Goal: Transaction & Acquisition: Obtain resource

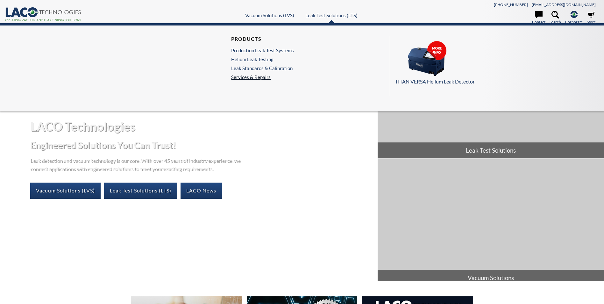
click at [268, 77] on link "Services & Repairs" at bounding box center [264, 77] width 66 height 6
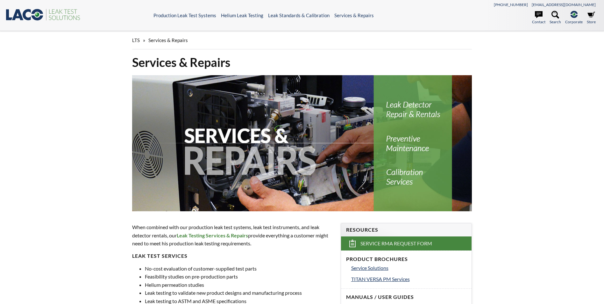
select select "Language Translate Widget"
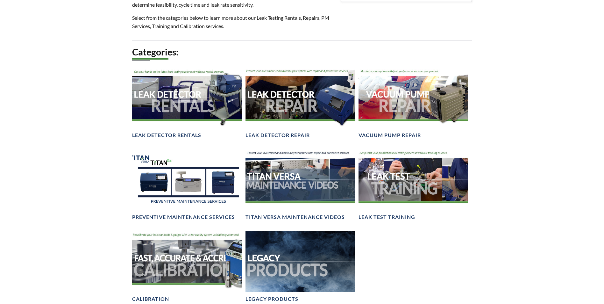
scroll to position [382, 0]
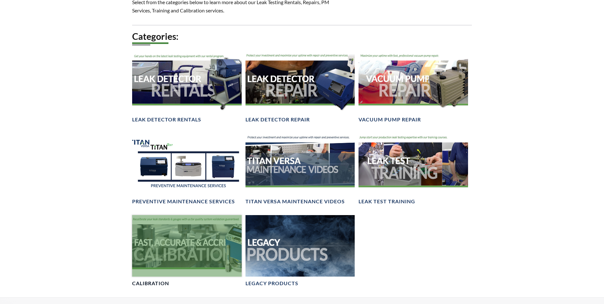
click at [201, 239] on div at bounding box center [186, 245] width 109 height 61
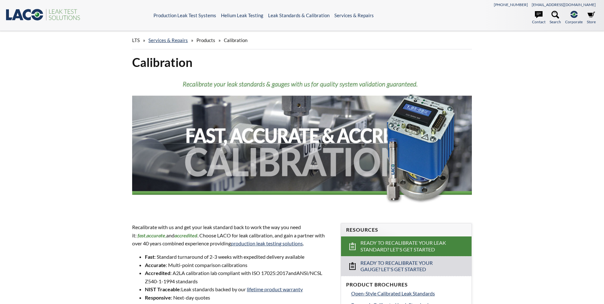
select select "Language Translate Widget"
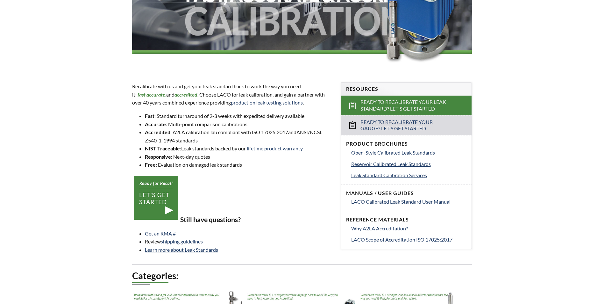
scroll to position [159, 0]
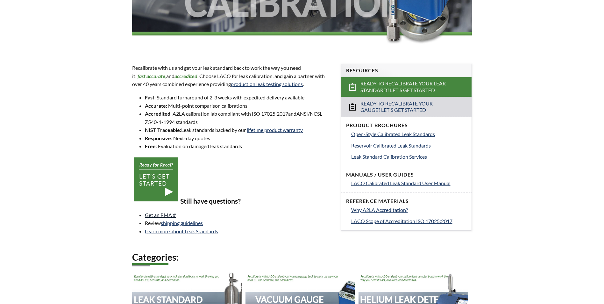
click at [154, 215] on link "Get an RMA #" at bounding box center [160, 215] width 31 height 6
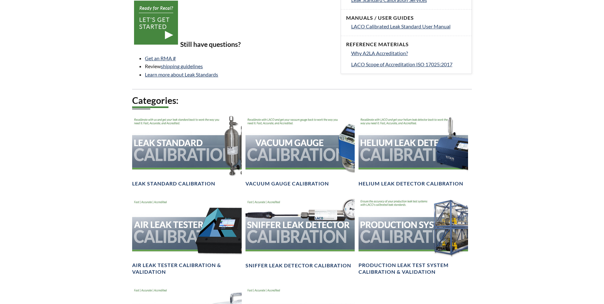
scroll to position [318, 0]
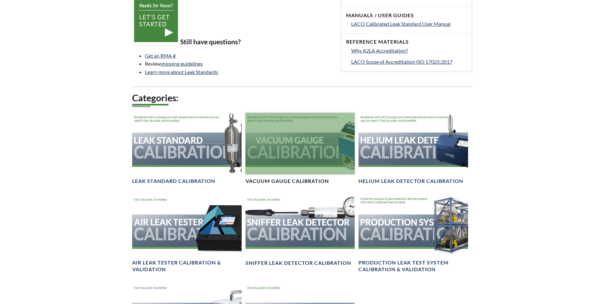
click at [266, 150] on div at bounding box center [300, 143] width 109 height 61
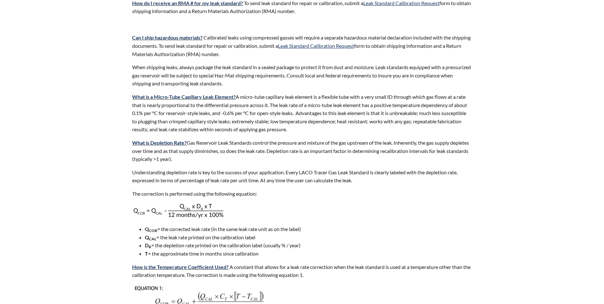
select select "Language Translate Widget"
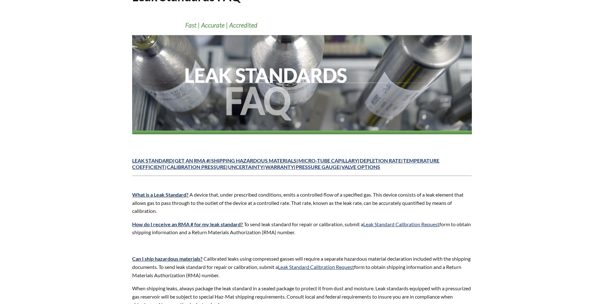
scroll to position [49, 0]
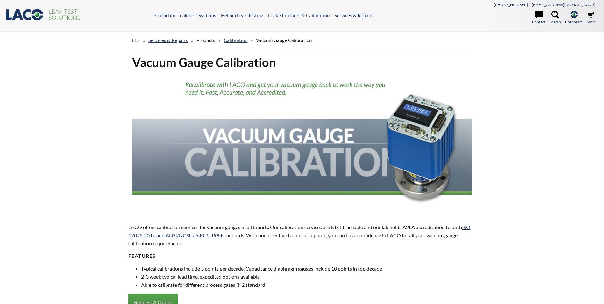
select select "Language Translate Widget"
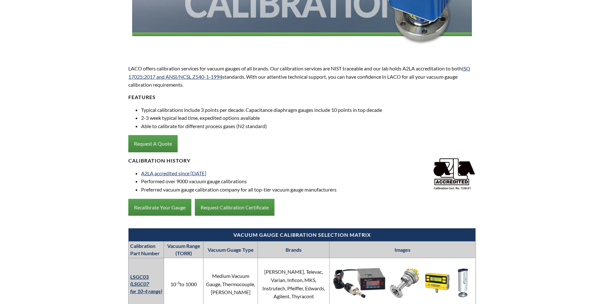
scroll to position [159, 0]
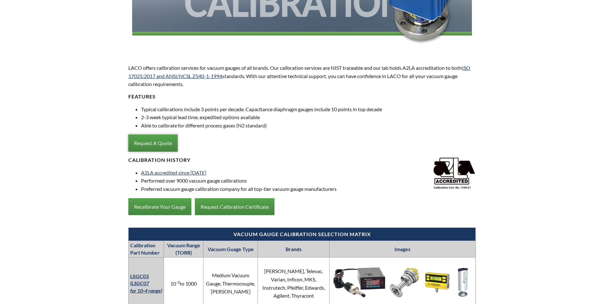
click at [148, 143] on link "Request A Quote" at bounding box center [152, 142] width 49 height 17
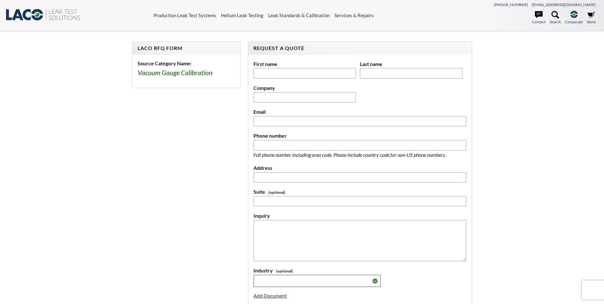
select select "Language Translate Widget"
